Goal: Task Accomplishment & Management: Manage account settings

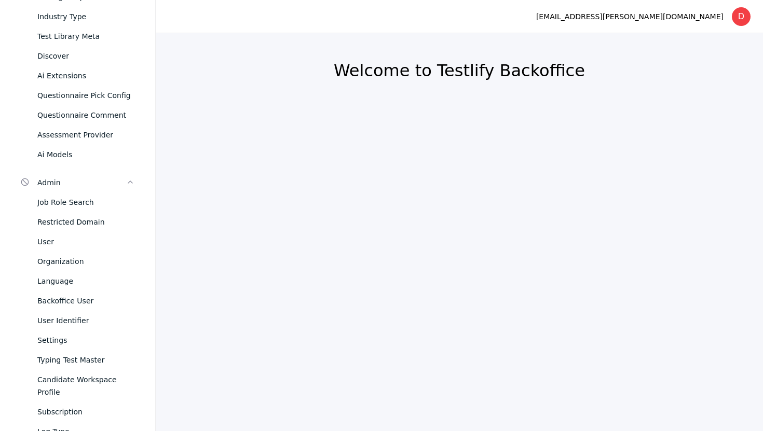
scroll to position [282, 0]
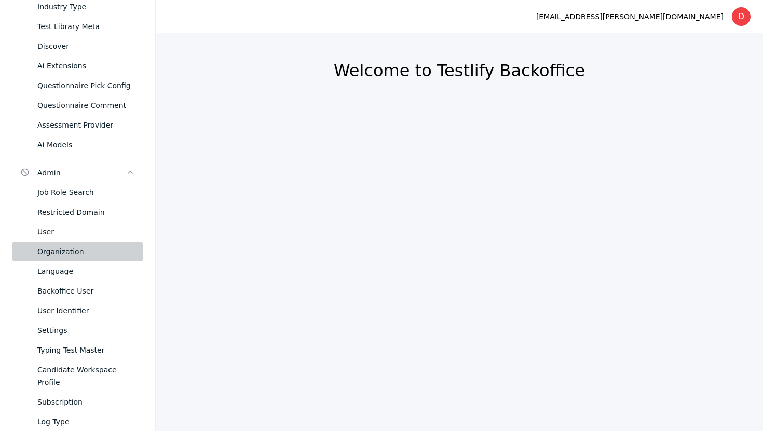
click at [59, 250] on div "Organization" at bounding box center [85, 251] width 97 height 12
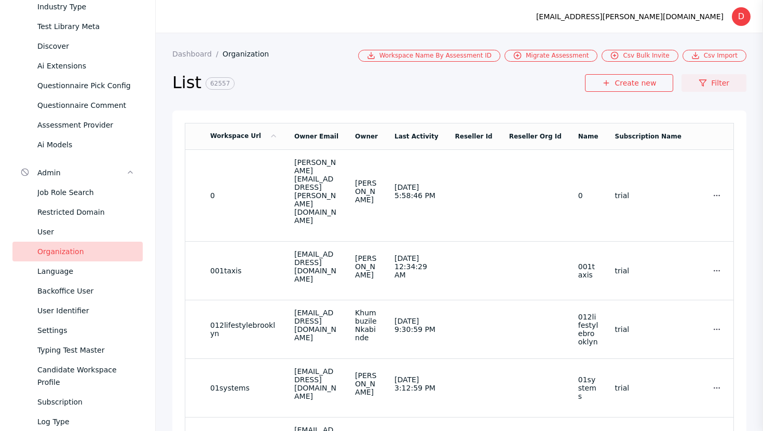
click at [724, 80] on link "Filter" at bounding box center [713, 83] width 65 height 18
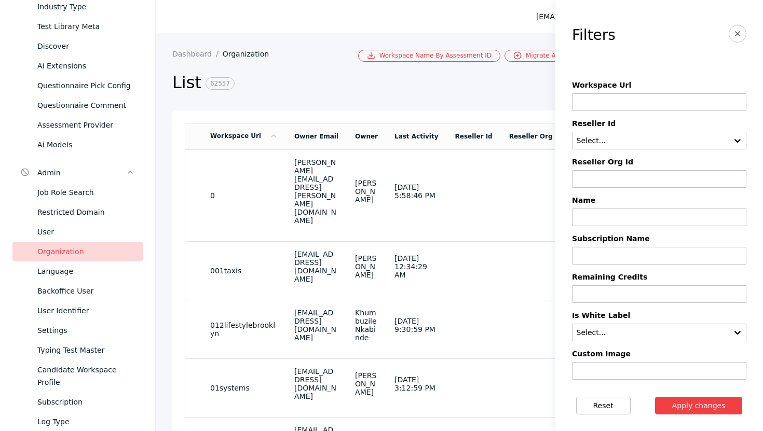
click at [591, 217] on input at bounding box center [659, 218] width 174 height 18
paste input "**********"
type input "**********"
click at [699, 402] on button "Apply changes" at bounding box center [699, 406] width 88 height 18
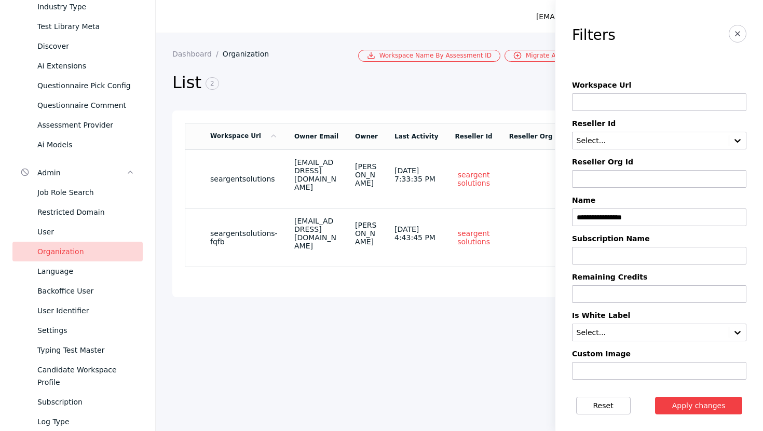
click at [624, 215] on input "**********" at bounding box center [659, 218] width 174 height 18
click at [601, 98] on input at bounding box center [659, 102] width 174 height 18
paste input "**********"
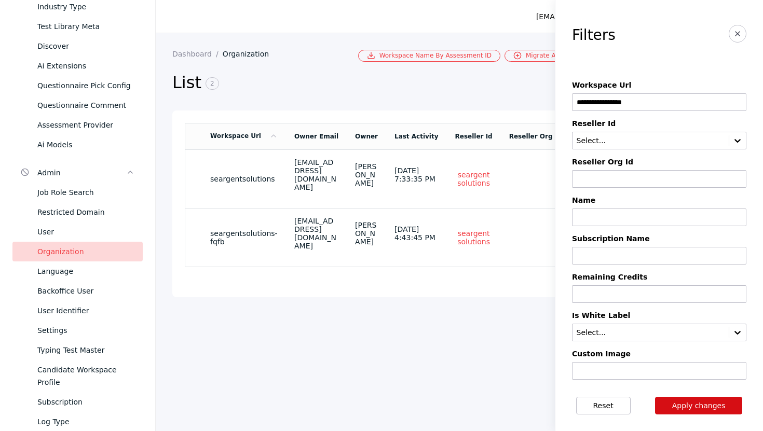
type input "**********"
click at [698, 404] on button "Apply changes" at bounding box center [699, 406] width 88 height 18
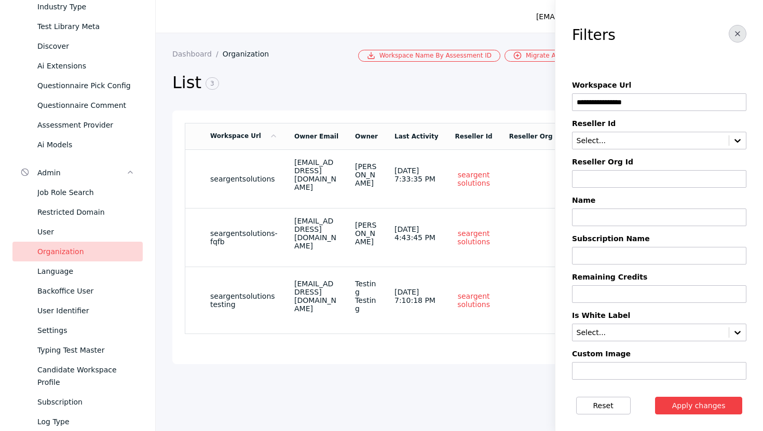
click at [740, 37] on icon "button" at bounding box center [737, 34] width 8 height 8
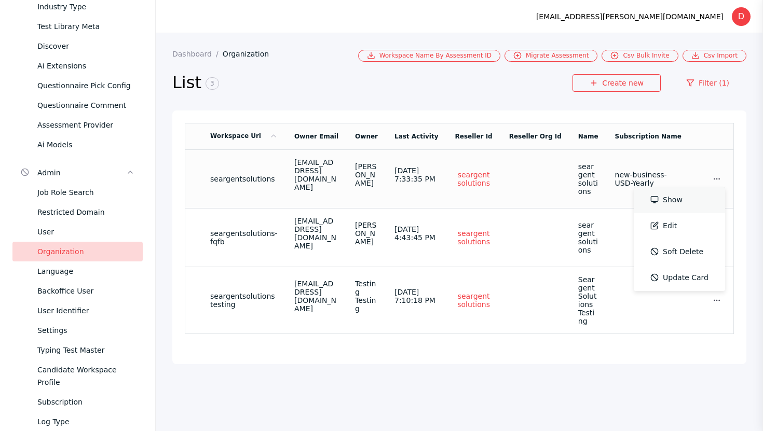
click at [696, 196] on link "Show" at bounding box center [679, 200] width 91 height 26
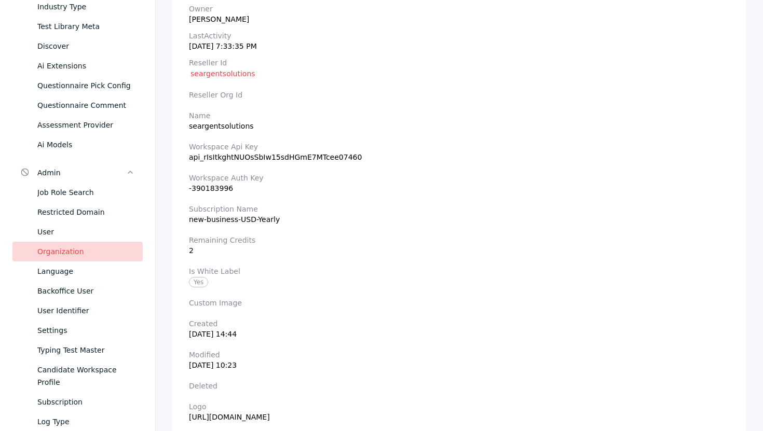
scroll to position [212, 0]
click at [263, 219] on section "Subscription Name new-business-USD-Yearly" at bounding box center [459, 213] width 541 height 19
copy section "new-business-USD-Yearly"
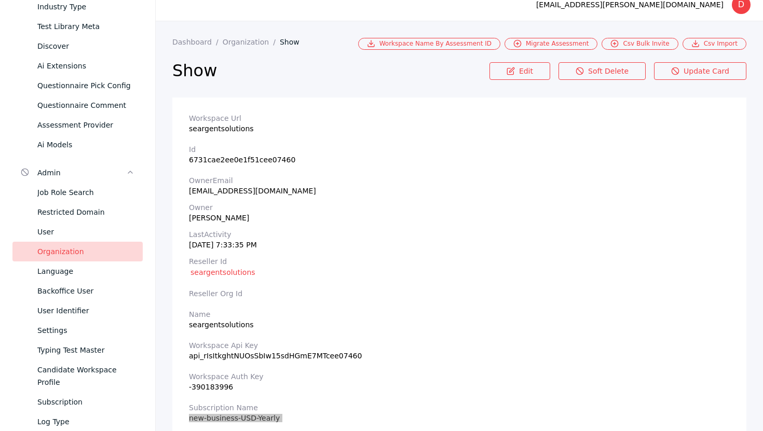
scroll to position [8, 0]
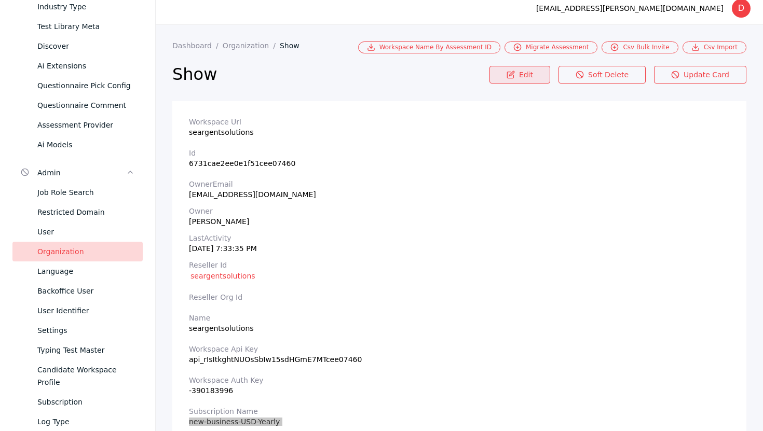
click at [515, 77] on icon at bounding box center [510, 75] width 8 height 8
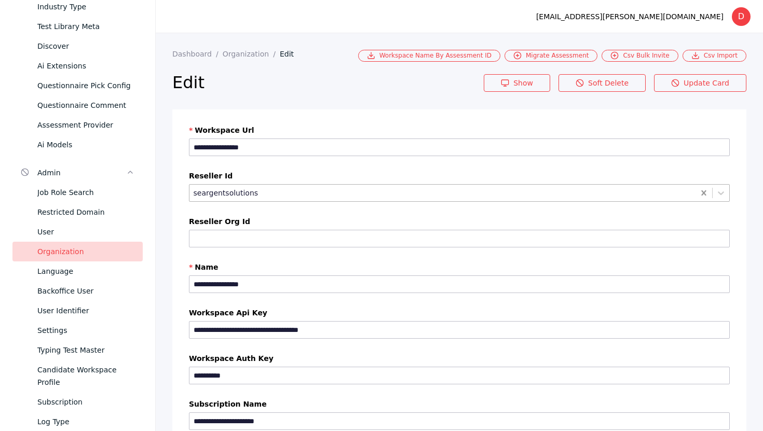
click at [704, 194] on icon at bounding box center [703, 192] width 5 height 5
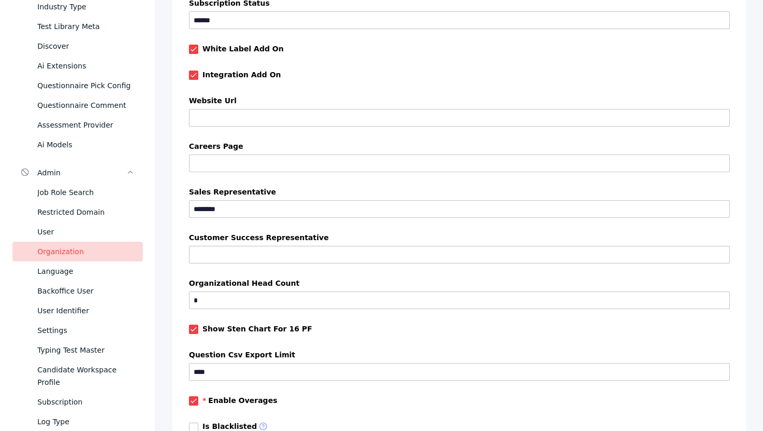
scroll to position [929, 0]
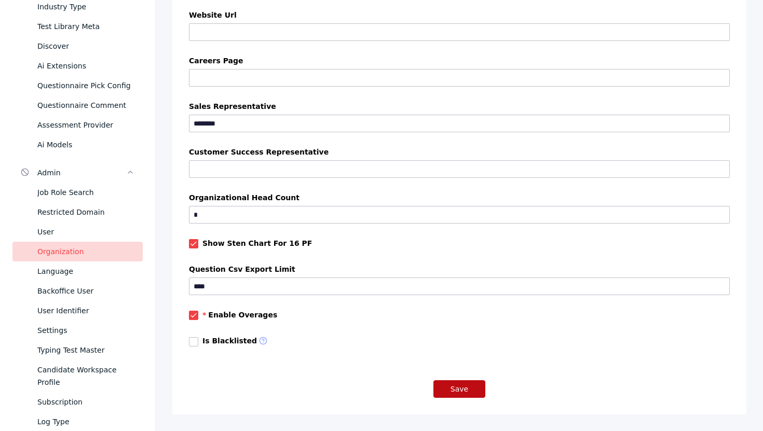
click at [444, 394] on button "Save" at bounding box center [459, 389] width 52 height 18
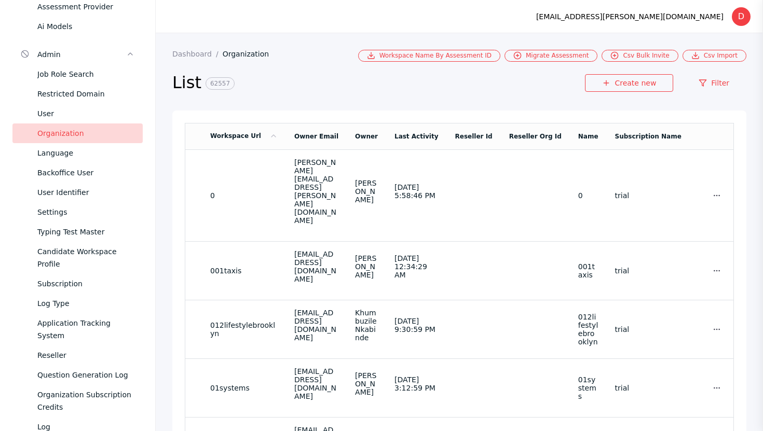
scroll to position [501, 0]
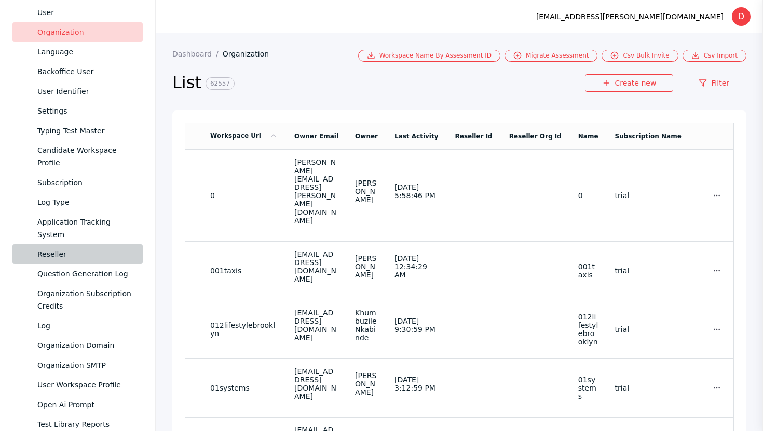
click at [68, 248] on div "Reseller" at bounding box center [85, 254] width 97 height 12
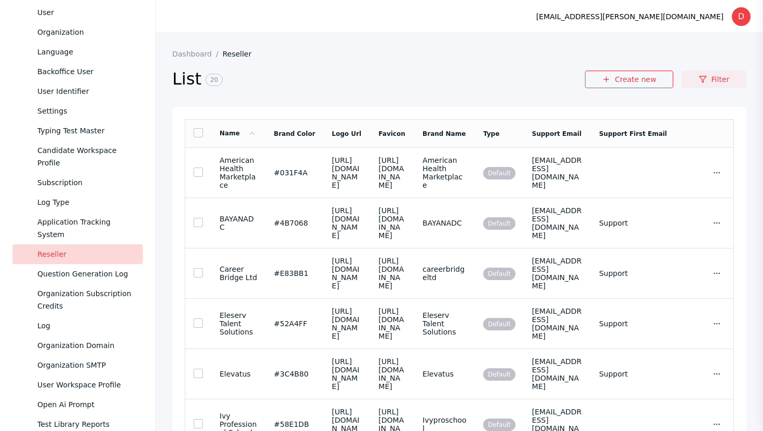
click at [697, 80] on link "Filter" at bounding box center [713, 80] width 65 height 18
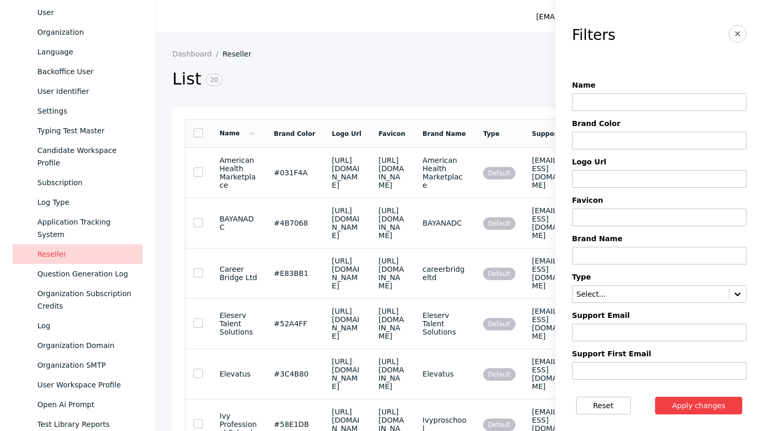
click at [582, 105] on input at bounding box center [659, 102] width 174 height 18
type input "**********"
click at [701, 400] on button "Apply changes" at bounding box center [699, 406] width 88 height 18
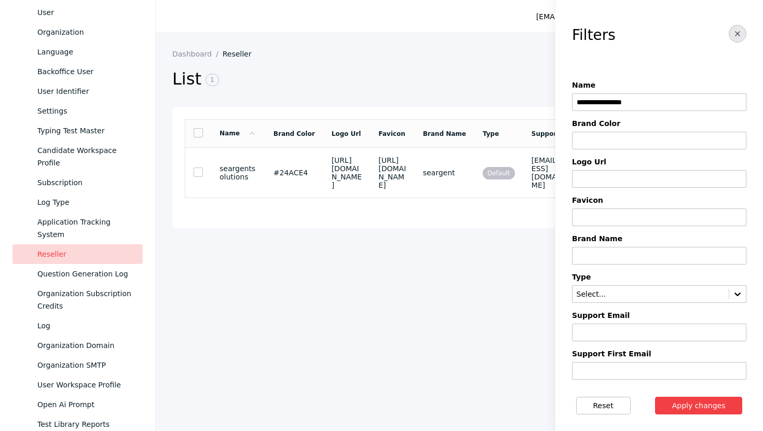
click at [731, 38] on button "button" at bounding box center [738, 34] width 18 height 18
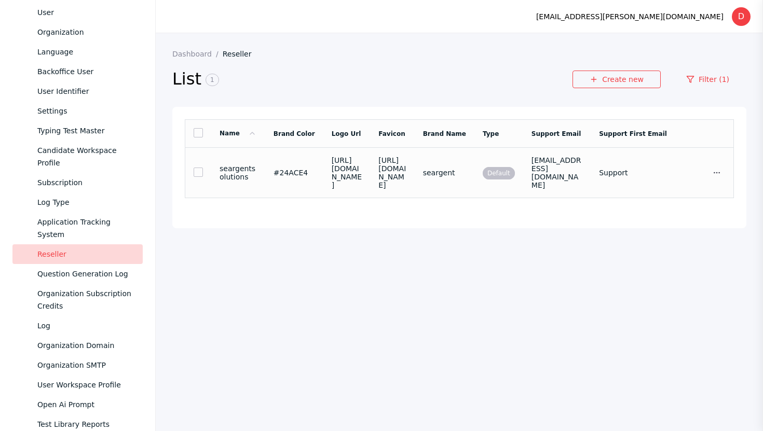
click at [474, 179] on td "seargent" at bounding box center [445, 173] width 60 height 50
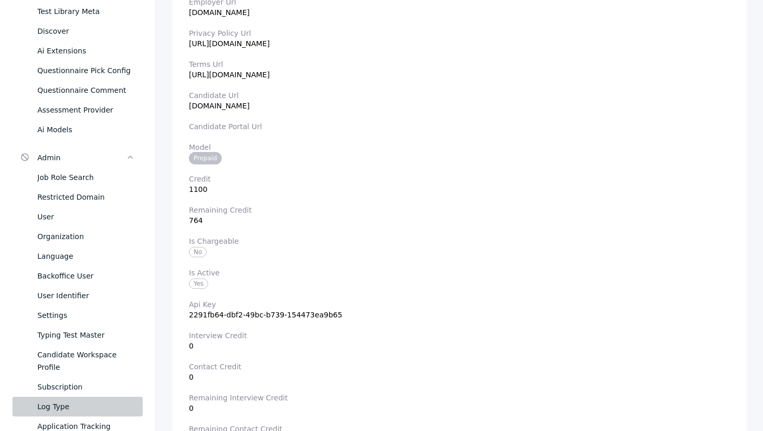
scroll to position [272, 0]
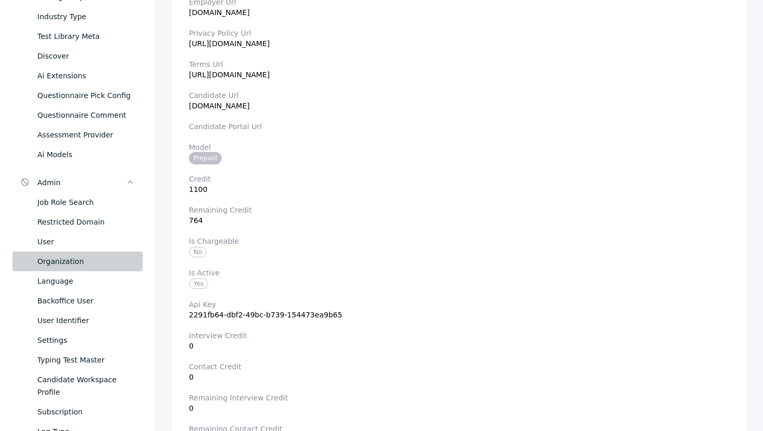
click at [64, 262] on div "Organization" at bounding box center [85, 261] width 97 height 12
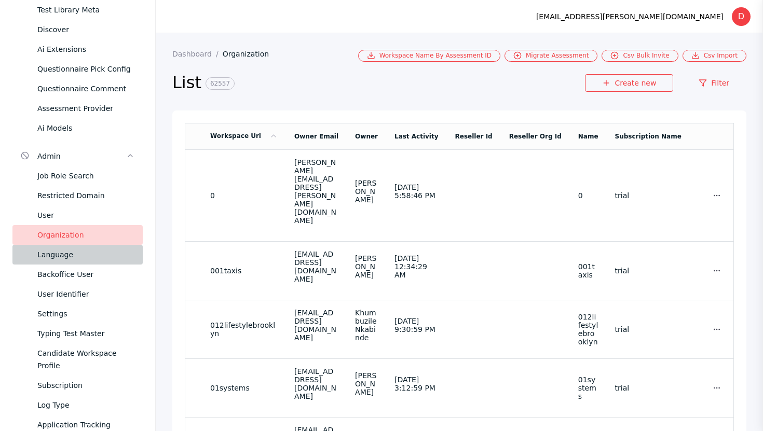
scroll to position [300, 0]
